Goal: Task Accomplishment & Management: Manage account settings

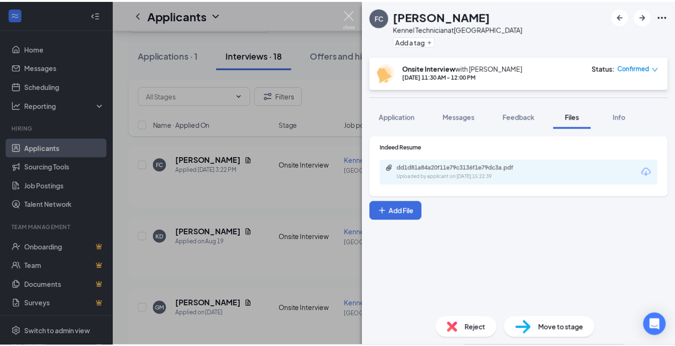
scroll to position [38, 0]
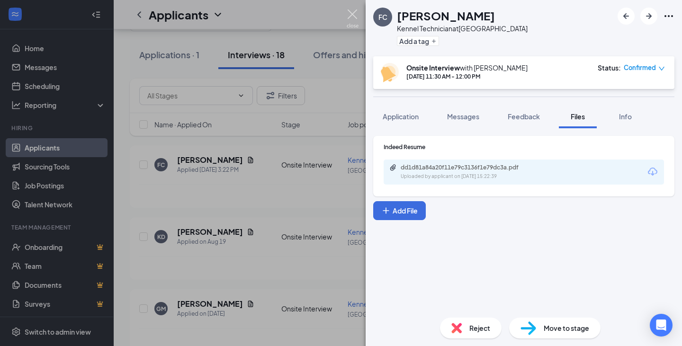
click at [357, 15] on img at bounding box center [353, 18] width 12 height 18
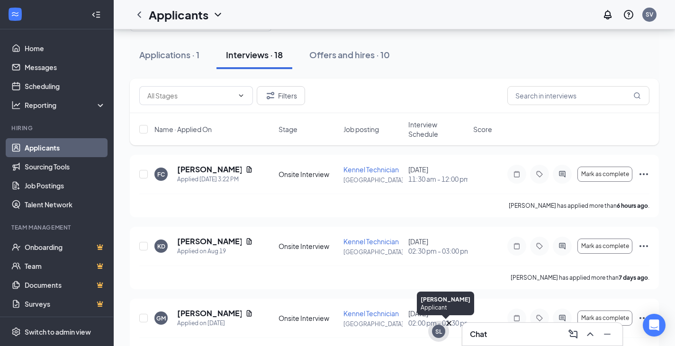
click at [442, 331] on div "SL" at bounding box center [438, 331] width 13 height 13
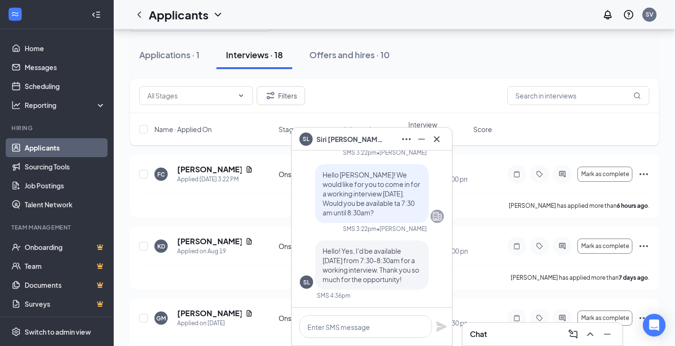
click at [344, 136] on span "[PERSON_NAME]" at bounding box center [349, 139] width 66 height 10
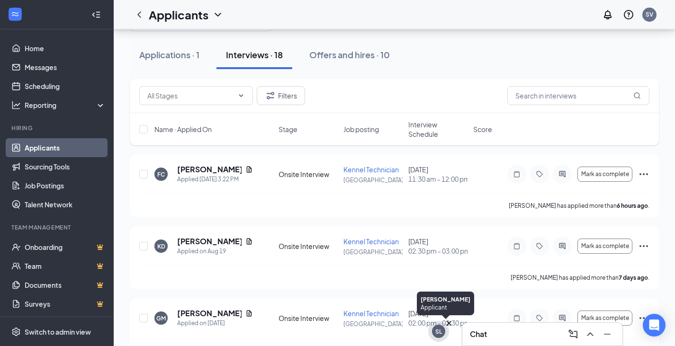
click at [440, 337] on div "SL" at bounding box center [438, 331] width 13 height 13
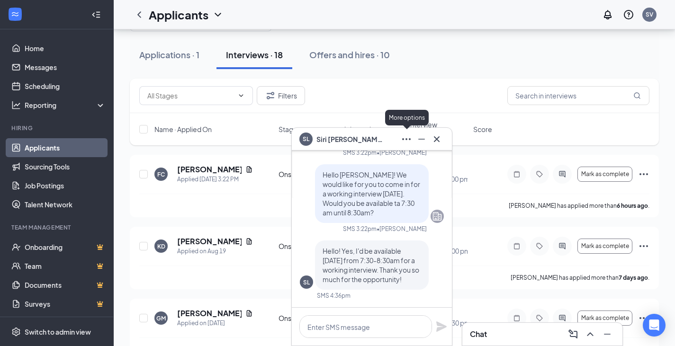
click at [411, 139] on icon "Ellipses" at bounding box center [406, 139] width 11 height 11
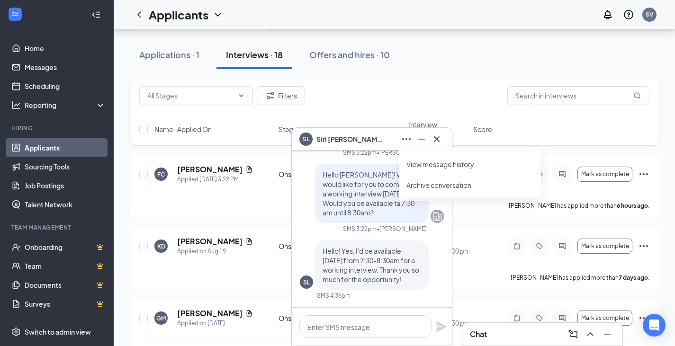
click at [411, 167] on link "View message history" at bounding box center [469, 164] width 127 height 9
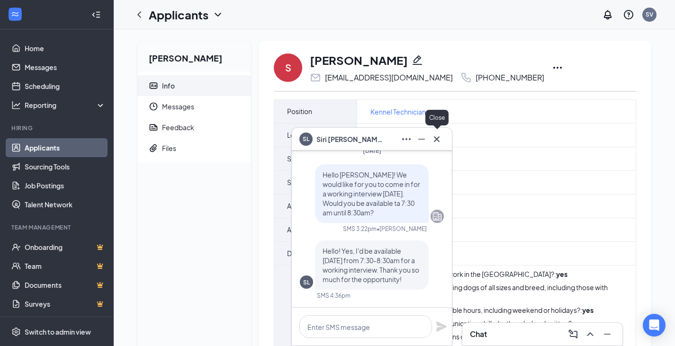
click at [431, 136] on icon "Cross" at bounding box center [436, 139] width 11 height 11
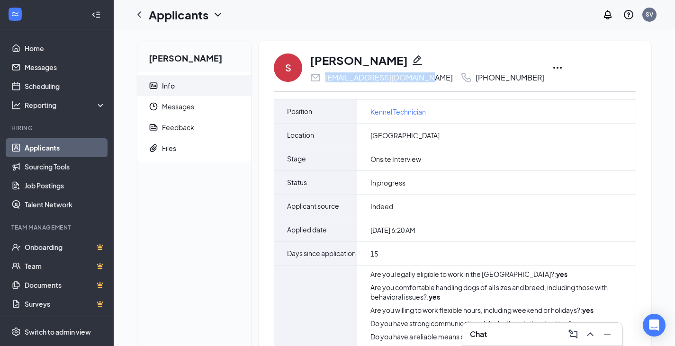
drag, startPoint x: 422, startPoint y: 79, endPoint x: 326, endPoint y: 75, distance: 96.2
click at [326, 75] on div "sirielebakken@icloud.com +1 (312) 989-2782" at bounding box center [427, 77] width 234 height 11
copy div "sirielebakken@icloud.com"
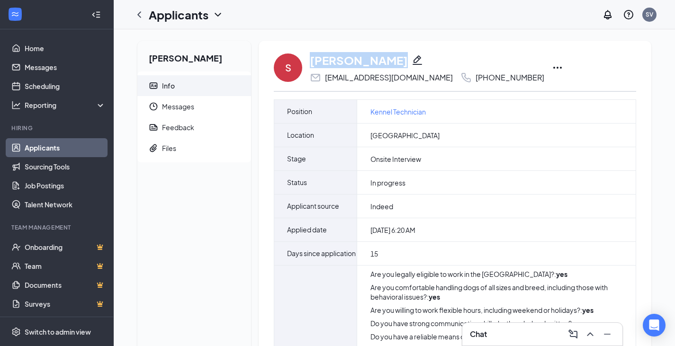
drag, startPoint x: 312, startPoint y: 60, endPoint x: 385, endPoint y: 58, distance: 73.9
click at [385, 58] on div "[PERSON_NAME]" at bounding box center [427, 60] width 234 height 16
click at [411, 61] on icon "Pencil" at bounding box center [416, 59] width 11 height 11
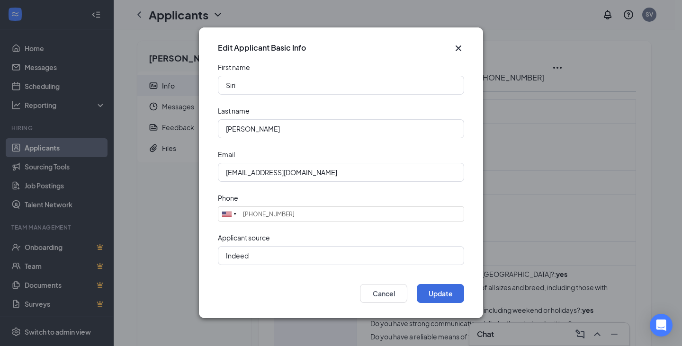
type input "(312) 989-2782"
drag, startPoint x: 277, startPoint y: 128, endPoint x: 218, endPoint y: 125, distance: 58.8
click at [218, 125] on input "[PERSON_NAME]" at bounding box center [341, 128] width 246 height 19
click at [459, 53] on icon "Cross" at bounding box center [458, 48] width 11 height 11
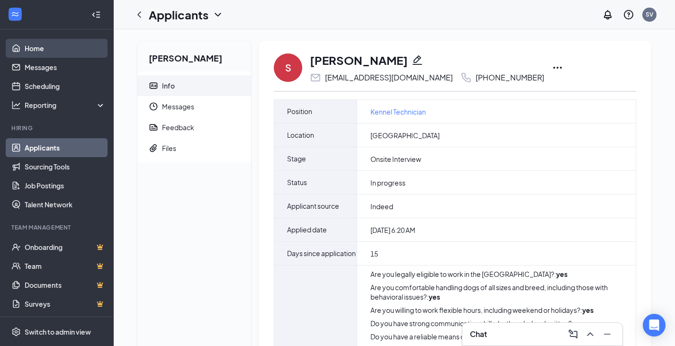
click at [54, 52] on link "Home" at bounding box center [65, 48] width 81 height 19
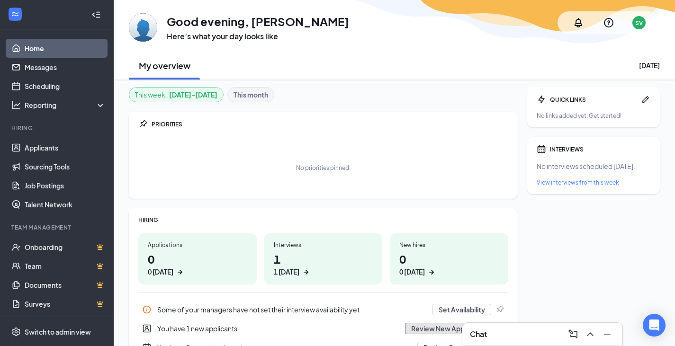
click at [422, 323] on button "Review New Applicants" at bounding box center [448, 328] width 86 height 11
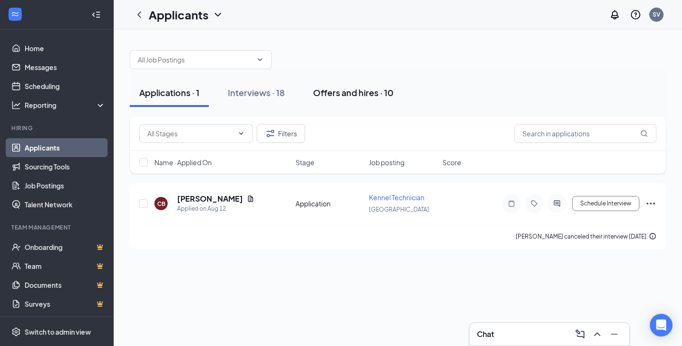
click at [328, 94] on div "Offers and hires · 10" at bounding box center [353, 93] width 80 height 12
